Goal: Task Accomplishment & Management: Manage account settings

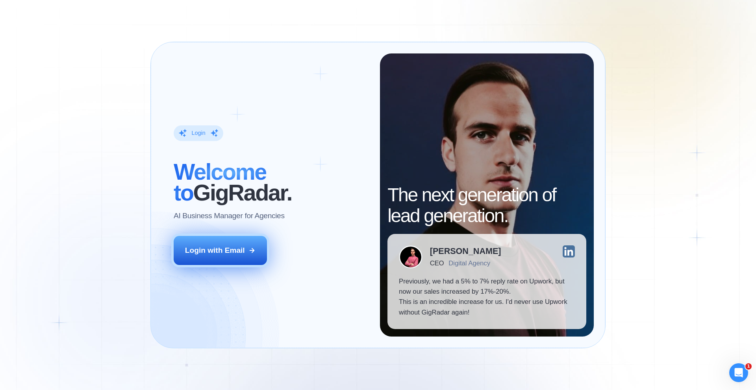
click at [207, 256] on button "Login with Email" at bounding box center [221, 250] width 94 height 29
click at [240, 250] on div "Login with Email" at bounding box center [215, 251] width 60 height 10
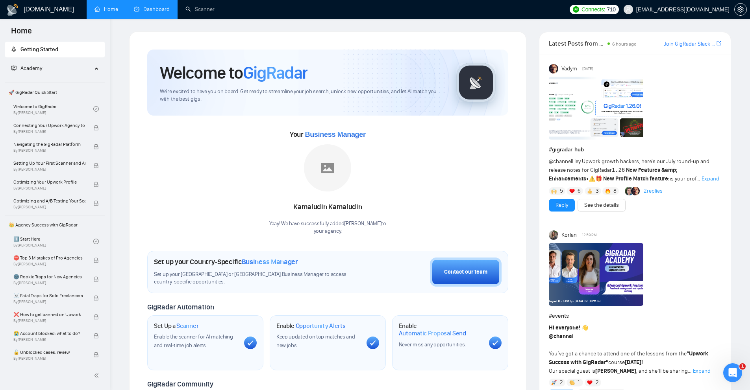
click at [140, 13] on link "Dashboard" at bounding box center [152, 9] width 36 height 7
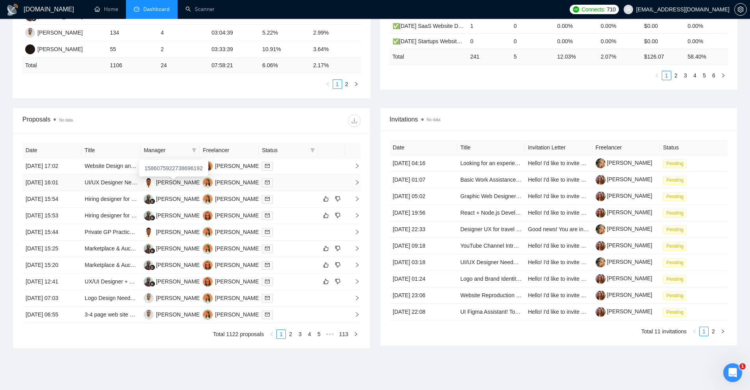
scroll to position [242, 0]
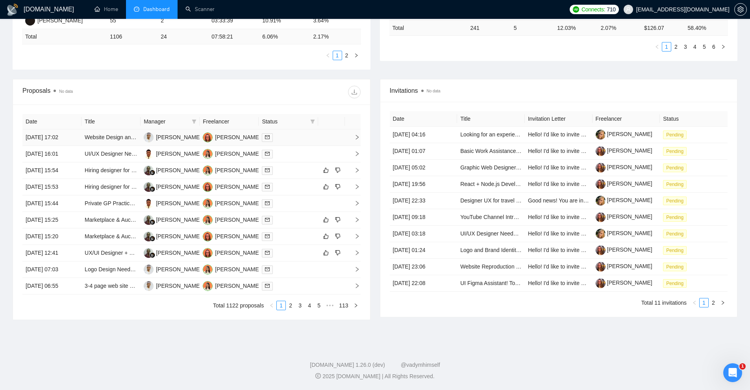
click at [302, 139] on div at bounding box center [288, 137] width 53 height 9
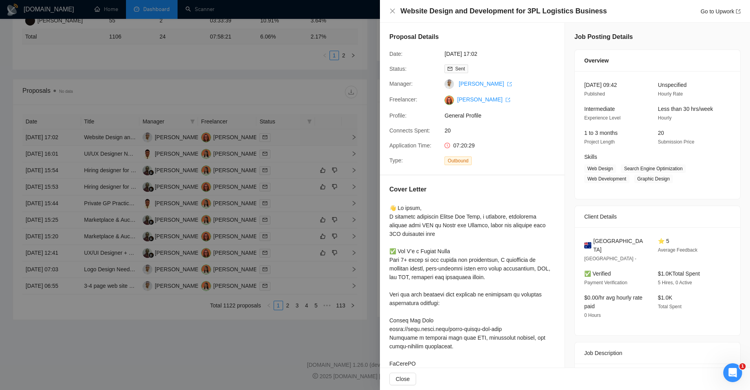
click at [302, 139] on div at bounding box center [375, 195] width 750 height 390
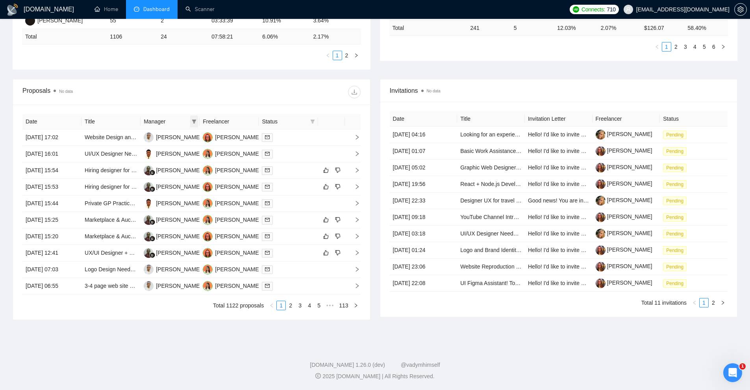
click at [194, 121] on icon "filter" at bounding box center [194, 122] width 4 height 4
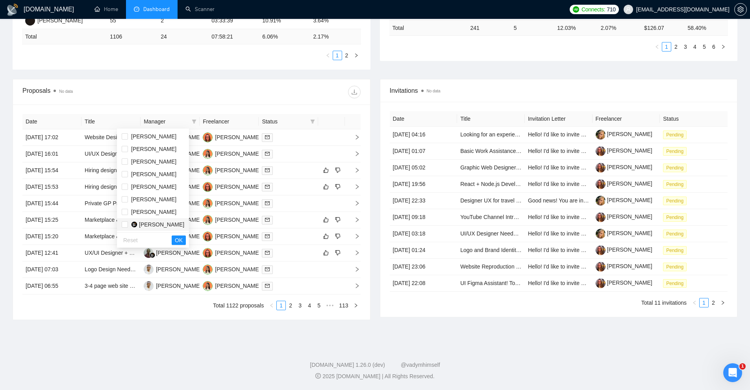
click at [146, 222] on span "[PERSON_NAME]" at bounding box center [161, 225] width 45 height 6
checkbox input "true"
click at [183, 241] on span "OK" at bounding box center [179, 240] width 8 height 9
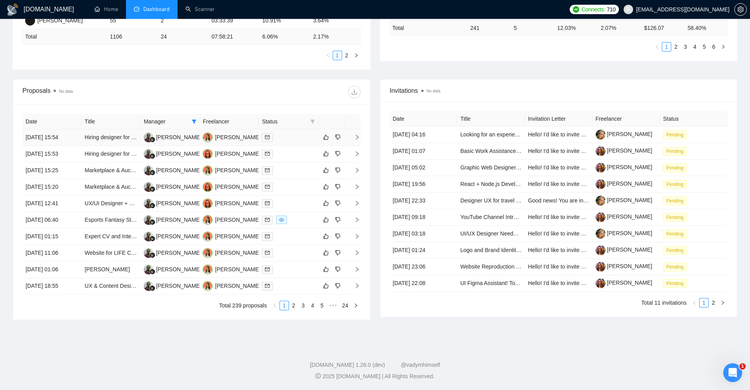
click at [299, 138] on div at bounding box center [288, 137] width 53 height 9
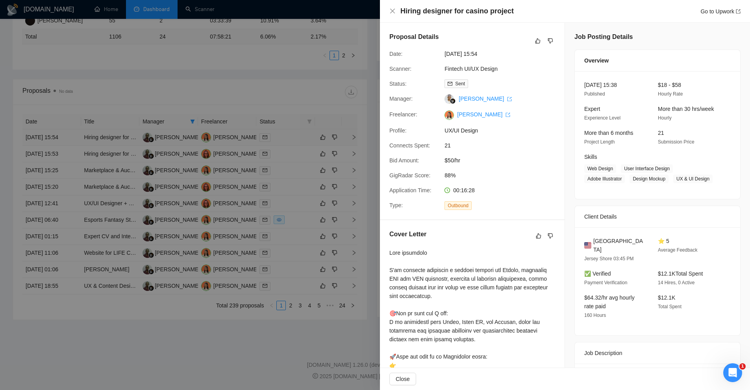
click at [299, 138] on div at bounding box center [375, 195] width 750 height 390
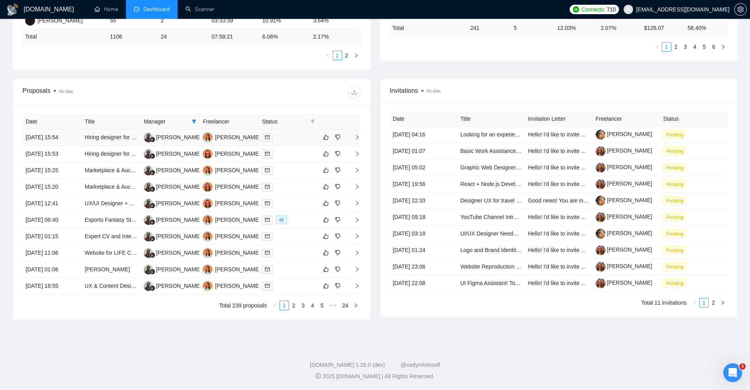
click at [298, 141] on div at bounding box center [288, 137] width 53 height 9
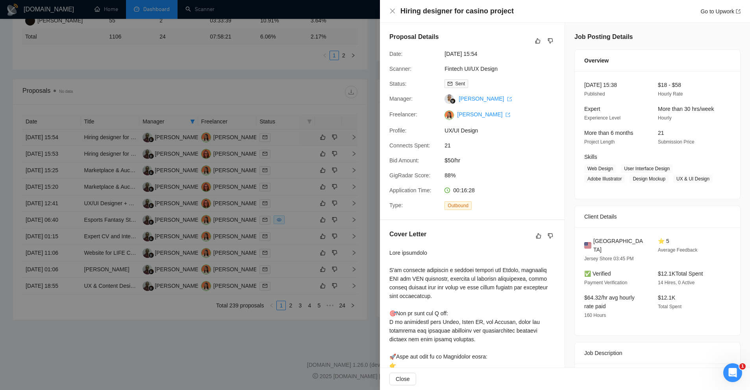
click at [298, 141] on div at bounding box center [375, 195] width 750 height 390
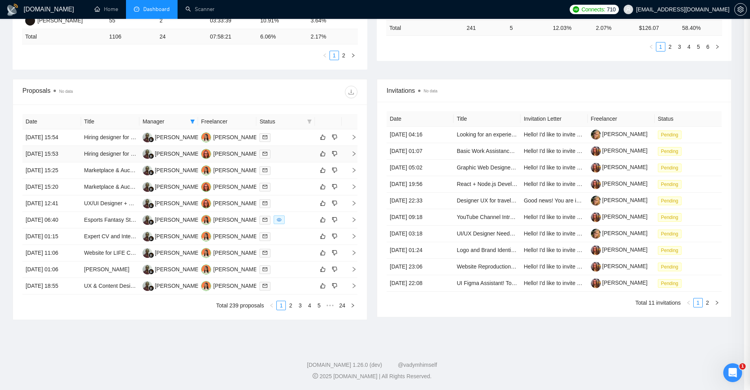
click at [297, 155] on div at bounding box center [285, 154] width 52 height 9
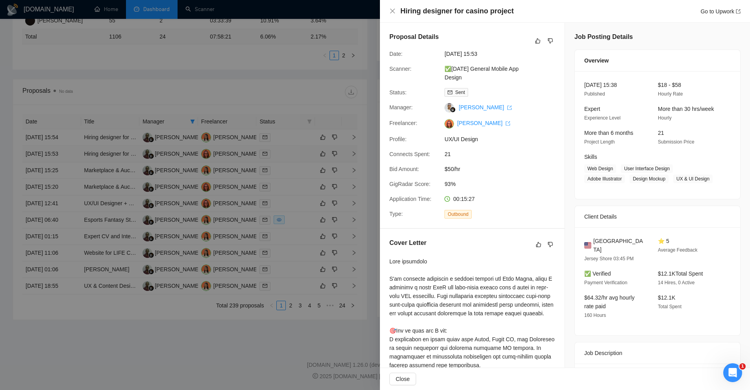
click at [297, 155] on div at bounding box center [375, 195] width 750 height 390
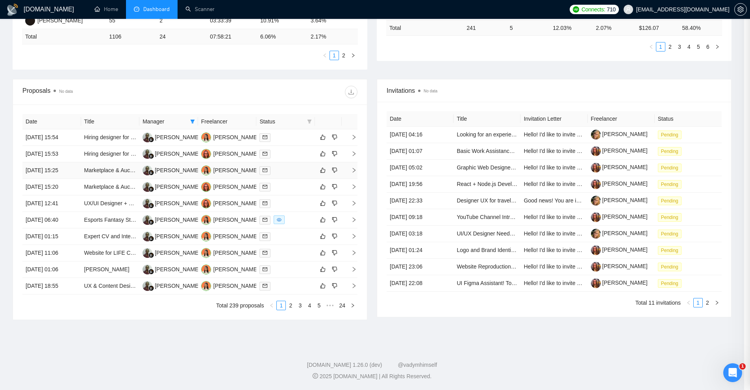
click at [294, 168] on div at bounding box center [285, 170] width 52 height 9
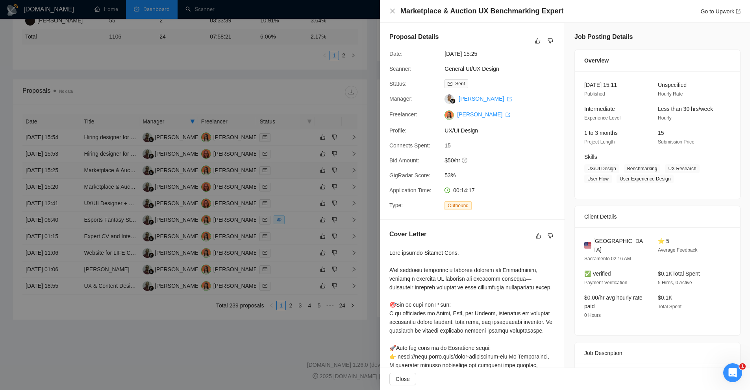
click at [294, 168] on div at bounding box center [375, 195] width 750 height 390
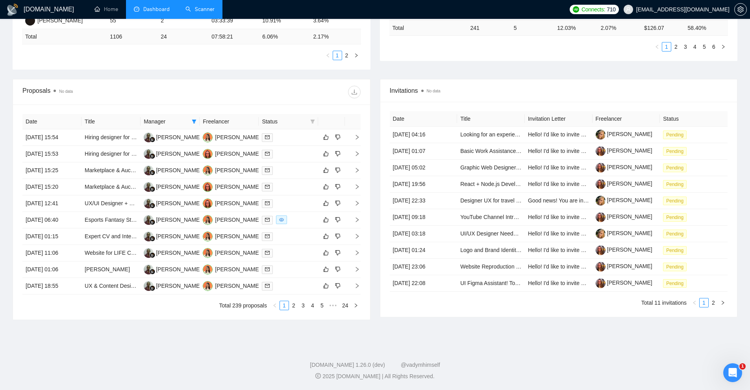
click at [210, 10] on link "Scanner" at bounding box center [199, 9] width 29 height 7
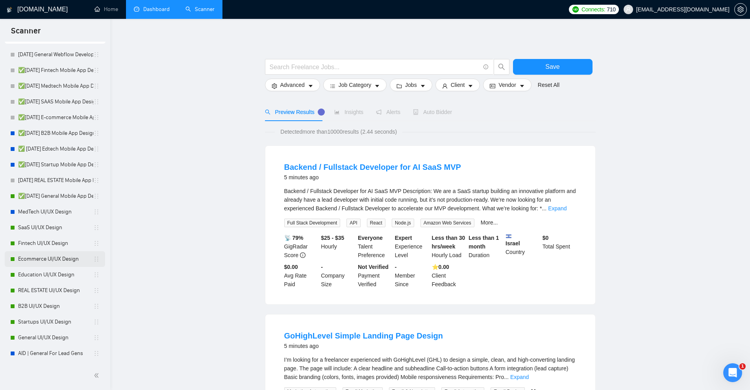
scroll to position [32, 0]
click at [699, 9] on span "[EMAIL_ADDRESS][DOMAIN_NAME]" at bounding box center [682, 9] width 93 height 0
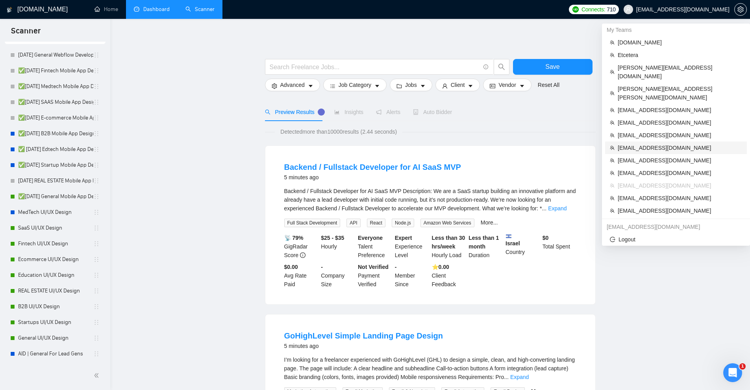
click at [641, 144] on span "[EMAIL_ADDRESS][DOMAIN_NAME]" at bounding box center [680, 148] width 124 height 9
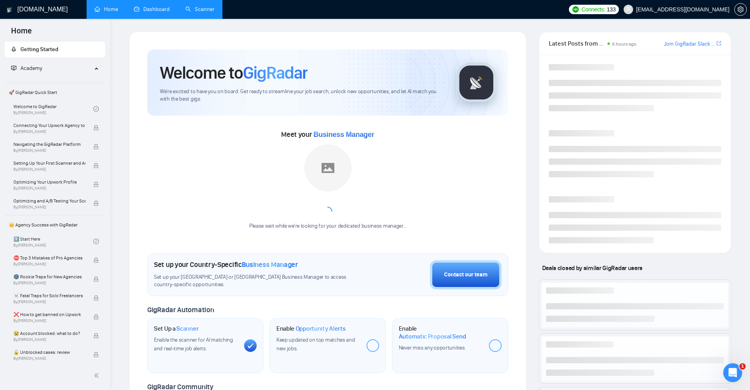
click at [152, 11] on link "Dashboard" at bounding box center [152, 9] width 36 height 7
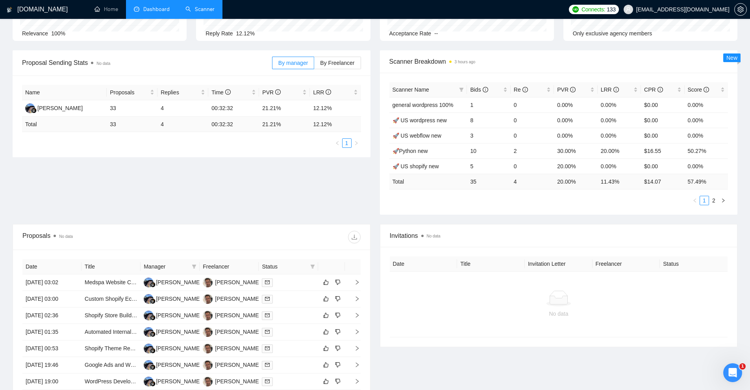
scroll to position [172, 0]
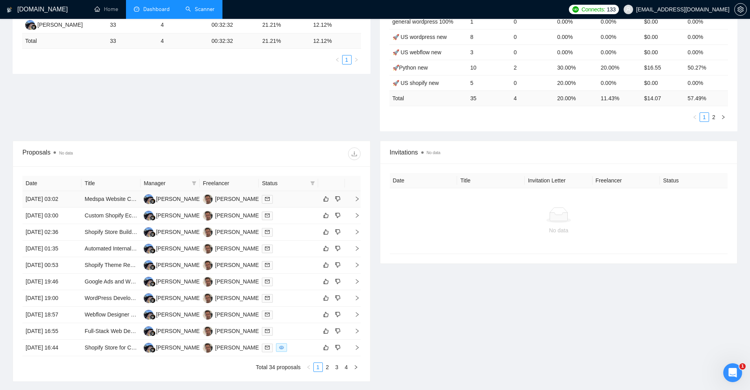
click at [296, 202] on div at bounding box center [288, 199] width 53 height 9
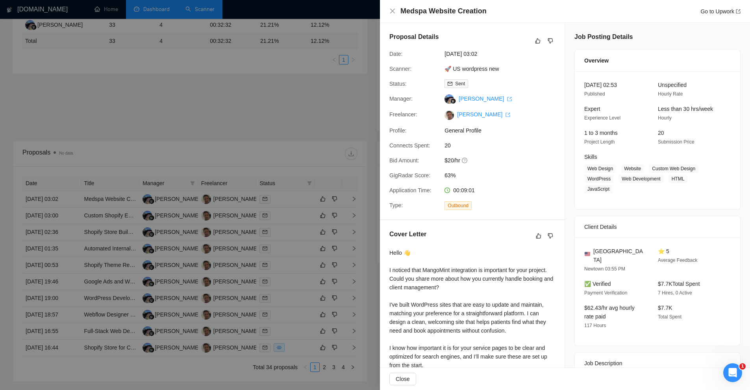
click at [296, 219] on div at bounding box center [375, 195] width 750 height 390
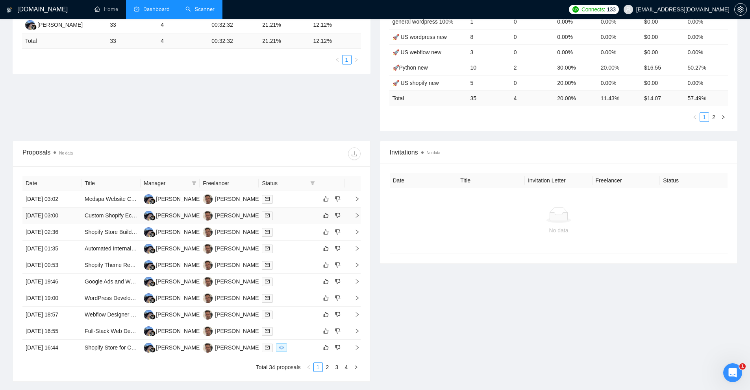
click at [296, 219] on div at bounding box center [288, 215] width 53 height 9
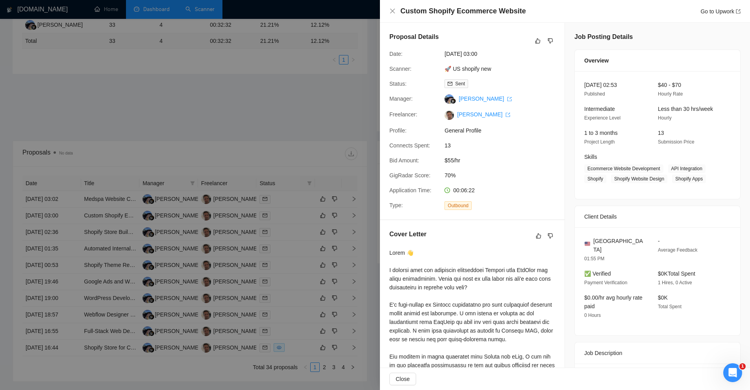
click at [296, 219] on div at bounding box center [375, 195] width 750 height 390
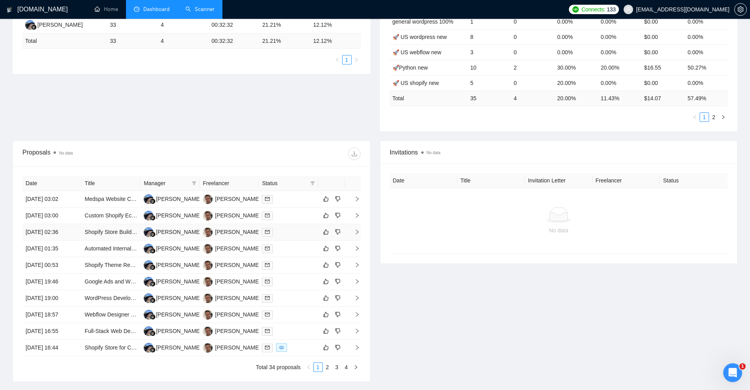
click at [296, 232] on div at bounding box center [288, 232] width 53 height 9
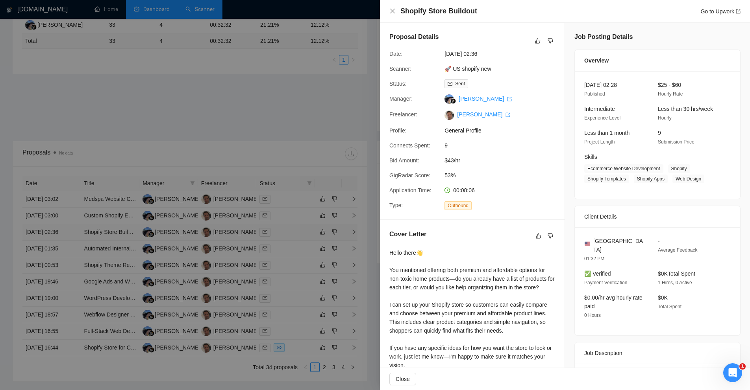
click at [296, 232] on div at bounding box center [375, 195] width 750 height 390
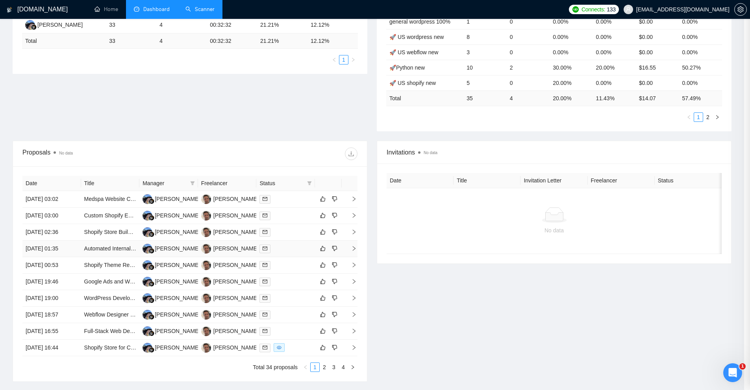
click at [297, 247] on div at bounding box center [285, 248] width 52 height 9
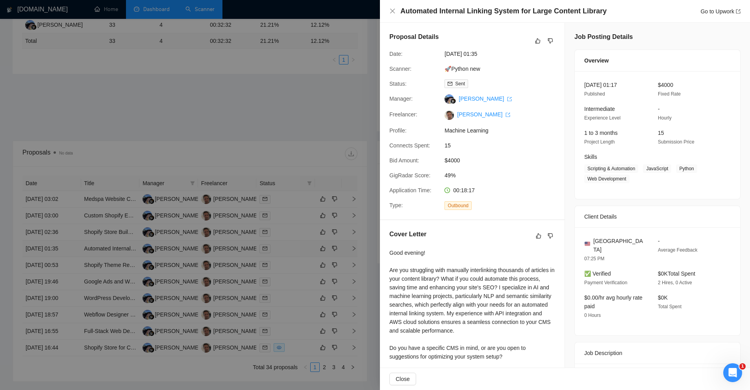
click at [297, 247] on div at bounding box center [375, 195] width 750 height 390
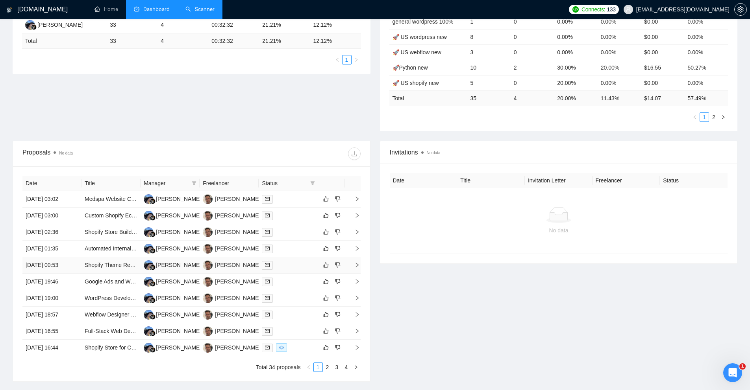
click at [300, 266] on div at bounding box center [288, 265] width 53 height 9
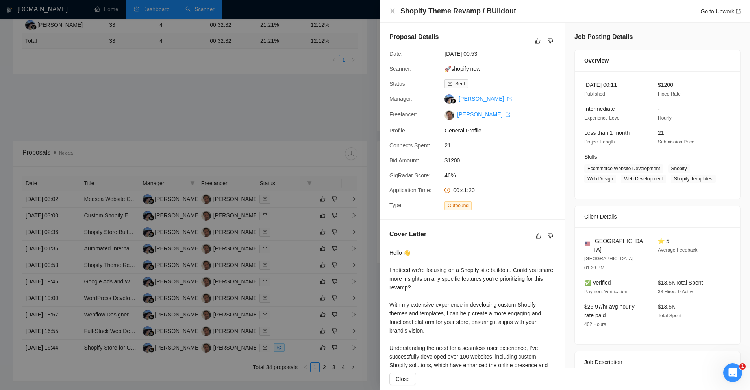
click at [300, 266] on div at bounding box center [375, 195] width 750 height 390
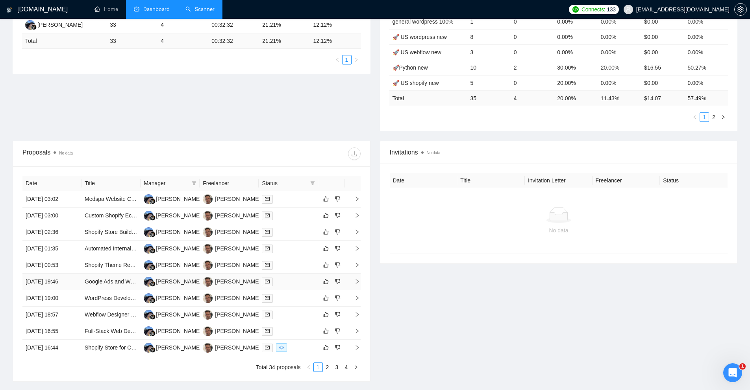
click at [300, 287] on td at bounding box center [288, 282] width 59 height 17
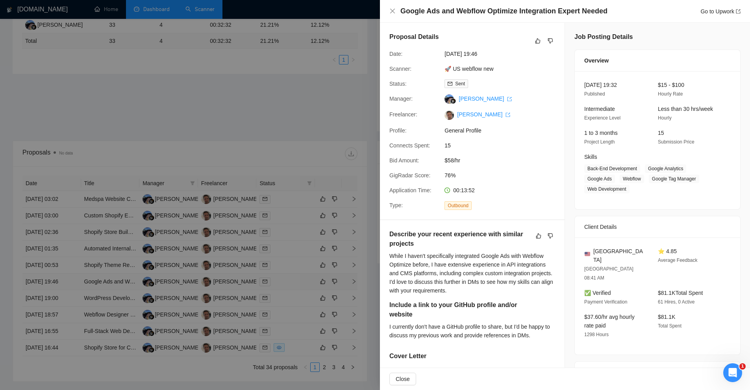
click at [300, 287] on div at bounding box center [375, 195] width 750 height 390
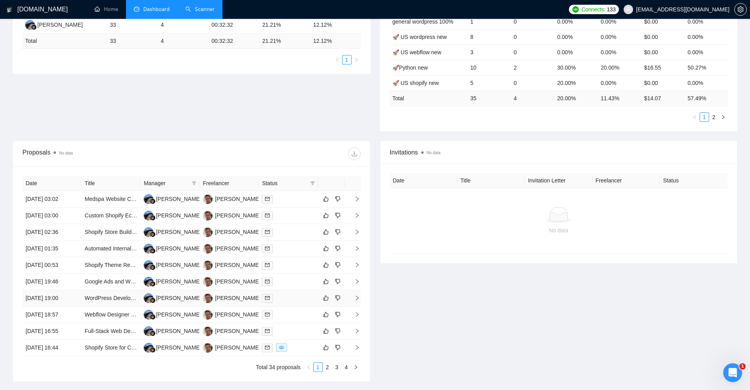
click at [303, 298] on div at bounding box center [288, 298] width 53 height 9
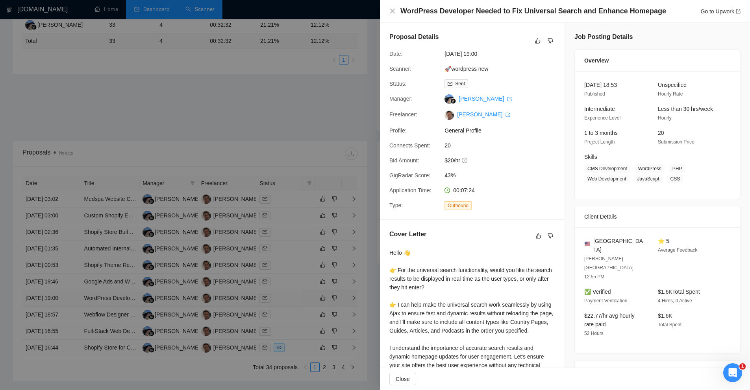
click at [303, 298] on div at bounding box center [375, 195] width 750 height 390
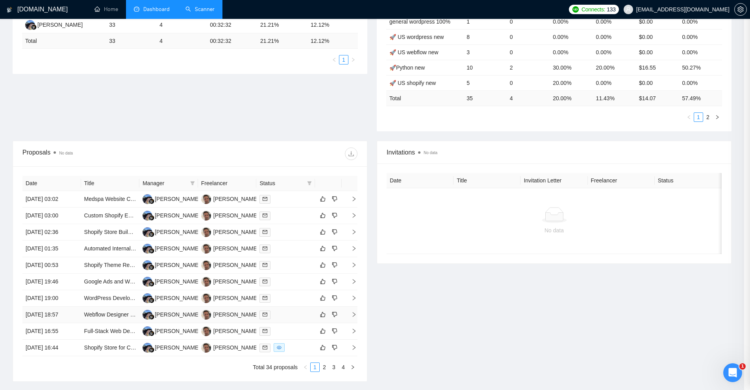
click at [303, 322] on td at bounding box center [285, 315] width 59 height 17
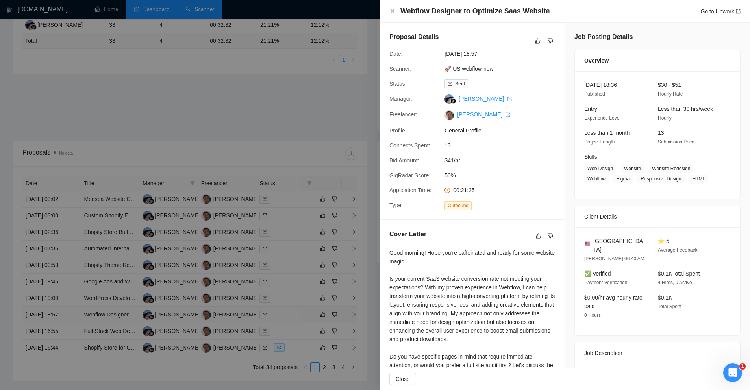
click at [303, 322] on div at bounding box center [375, 195] width 750 height 390
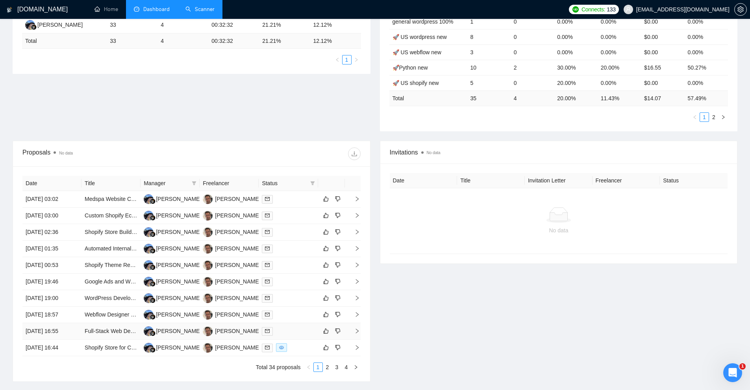
click at [301, 332] on div at bounding box center [288, 331] width 53 height 9
